Goal: Navigation & Orientation: Find specific page/section

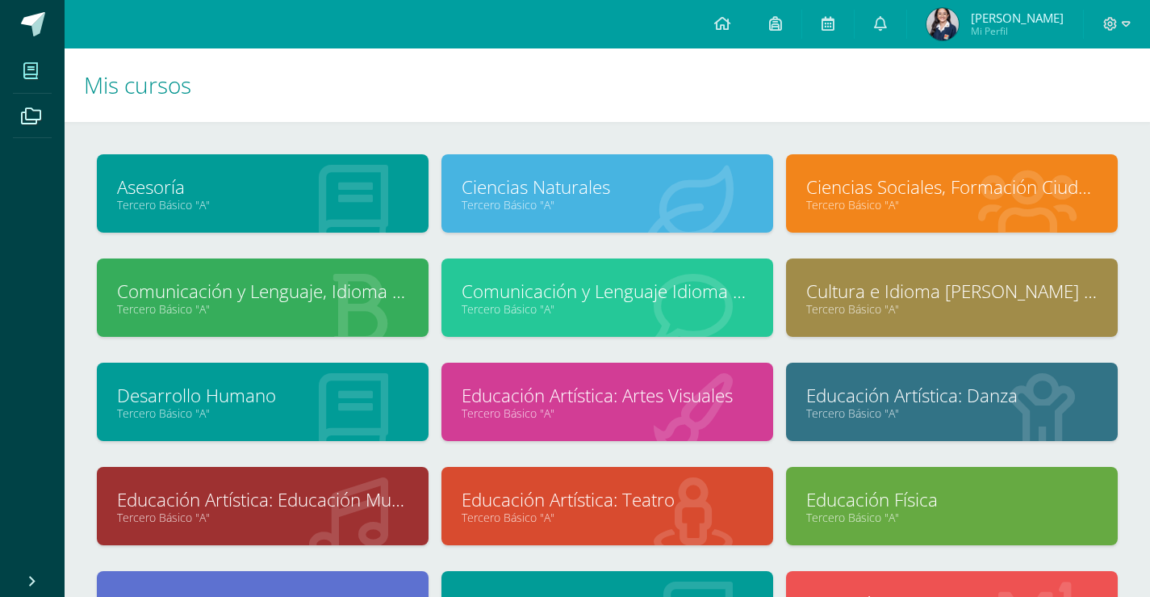
click at [995, 111] on h1 "Mis cursos" at bounding box center [607, 84] width 1047 height 73
click at [671, 82] on h1 "Mis cursos" at bounding box center [607, 84] width 1047 height 73
drag, startPoint x: 670, startPoint y: 93, endPoint x: 685, endPoint y: 97, distance: 15.9
click at [670, 93] on h1 "Mis cursos" at bounding box center [607, 84] width 1047 height 73
click at [869, 98] on h1 "Mis cursos" at bounding box center [607, 84] width 1047 height 73
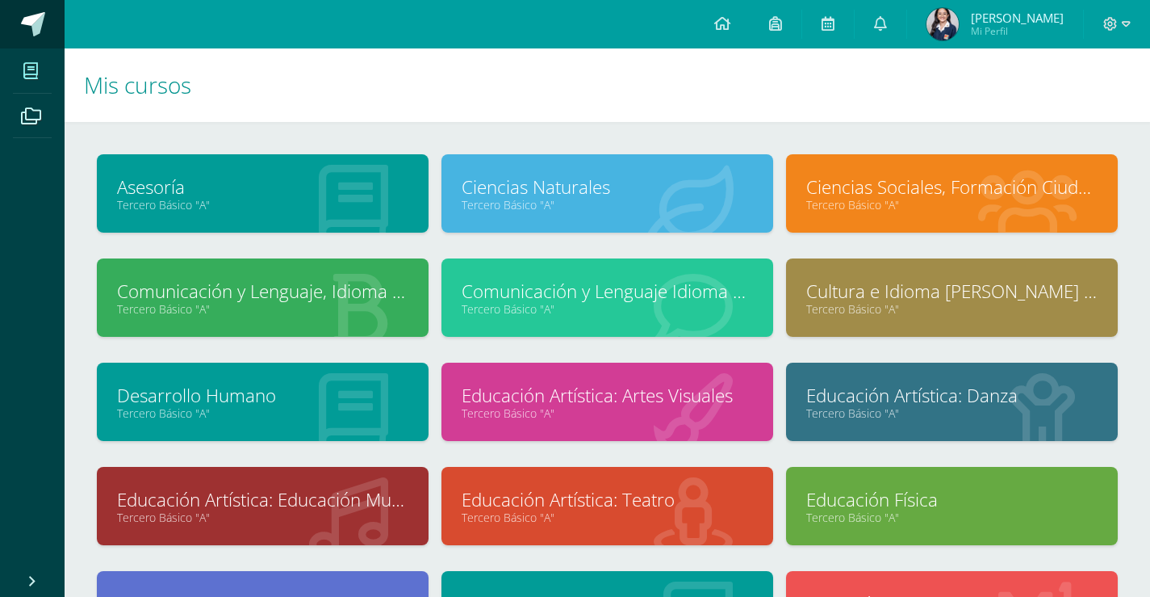
click at [22, 19] on span at bounding box center [33, 24] width 24 height 24
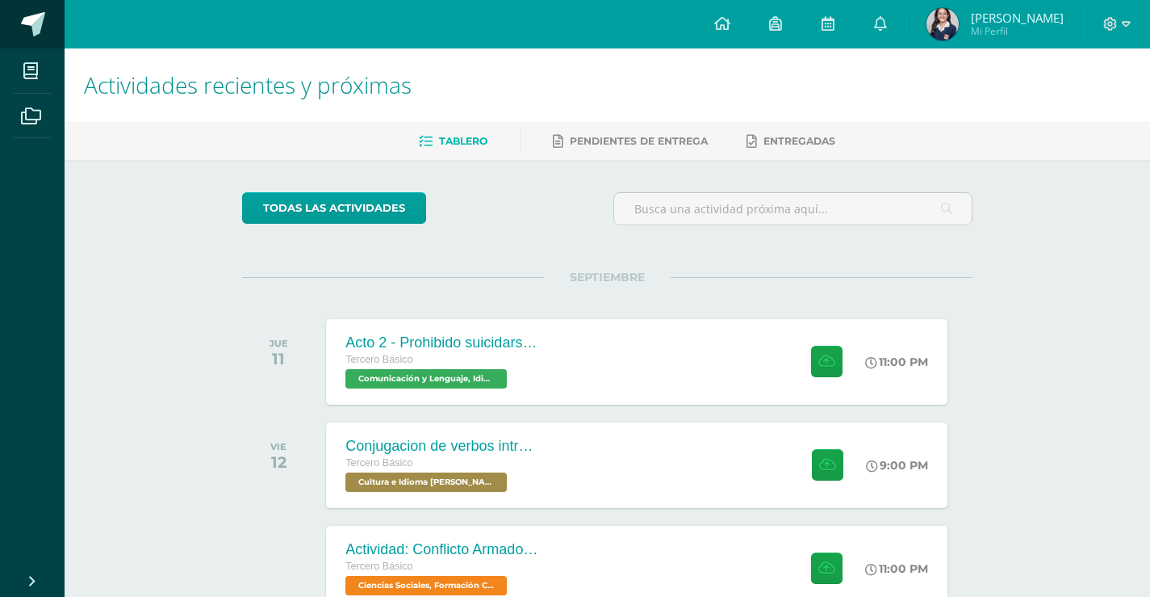
click at [48, 16] on link at bounding box center [32, 24] width 65 height 48
click at [1046, 294] on div "Actividades recientes y próximas Tablero Pendientes de entrega Entregadas todas…" at bounding box center [608, 535] width 1086 height 974
click at [1068, 365] on div "Actividades recientes y próximas Tablero Pendientes de entrega Entregadas todas…" at bounding box center [608, 535] width 1086 height 974
click at [47, 9] on link at bounding box center [32, 24] width 65 height 48
click at [47, 20] on link at bounding box center [32, 24] width 65 height 48
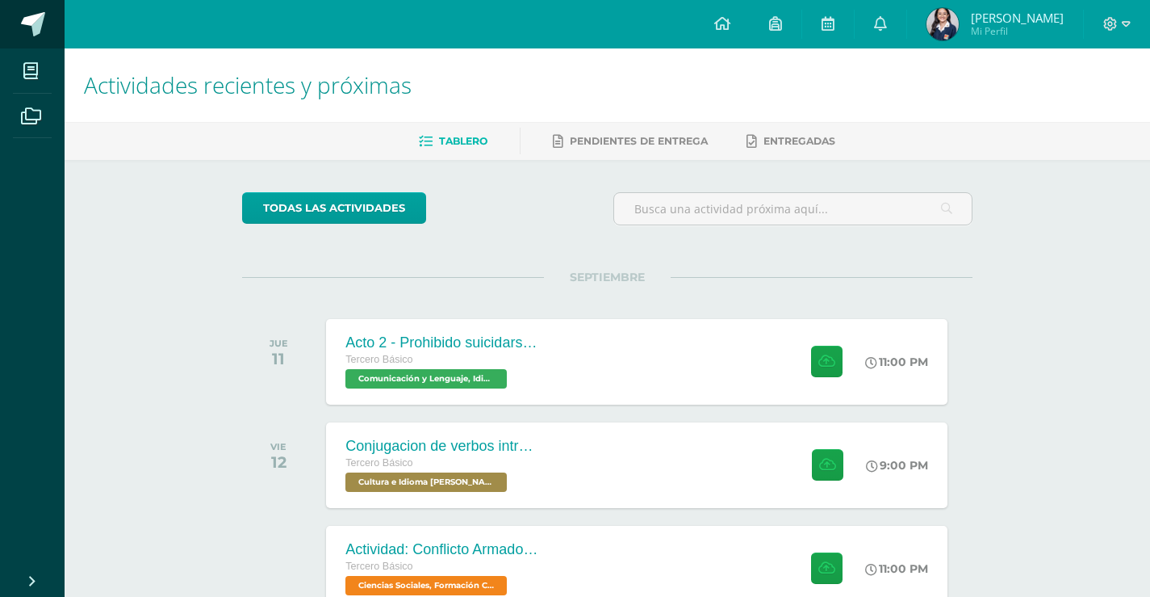
click at [40, 30] on span at bounding box center [33, 24] width 24 height 24
click at [1047, 263] on div "Actividades recientes y próximas Tablero Pendientes de entrega Entregadas todas…" at bounding box center [608, 535] width 1086 height 974
click at [1031, 259] on div "Actividades recientes y próximas Tablero Pendientes de entrega Entregadas todas…" at bounding box center [608, 535] width 1086 height 974
drag, startPoint x: 1040, startPoint y: 264, endPoint x: 1040, endPoint y: 250, distance: 13.7
click at [1040, 262] on div "Actividades recientes y próximas Tablero Pendientes de entrega Entregadas todas…" at bounding box center [608, 535] width 1086 height 974
